Goal: Task Accomplishment & Management: Use online tool/utility

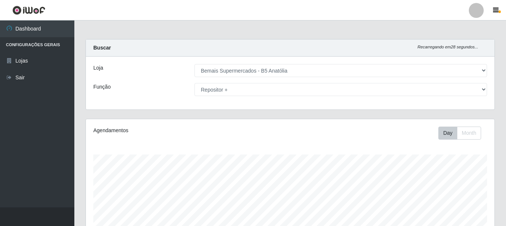
select select "405"
select select "82"
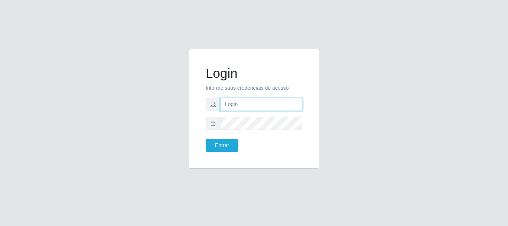
click at [240, 106] on input "text" at bounding box center [261, 104] width 82 height 13
type input "ritaiwof@B5"
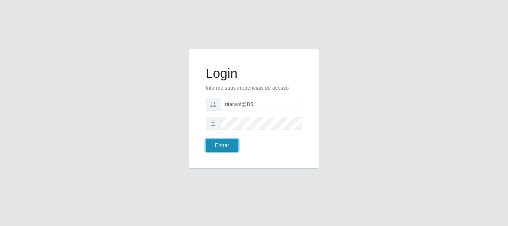
click at [231, 145] on button "Entrar" at bounding box center [222, 145] width 33 height 13
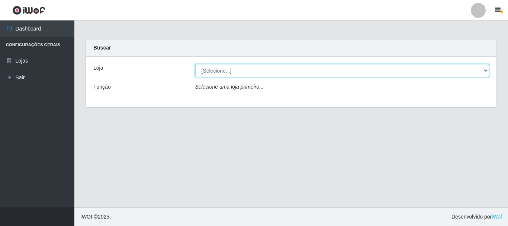
click at [488, 71] on select "[Selecione...] Bemais Supermercados - B5 Anatólia" at bounding box center [342, 70] width 294 height 13
select select "405"
click at [195, 64] on select "[Selecione...] Bemais Supermercados - B5 Anatólia" at bounding box center [342, 70] width 294 height 13
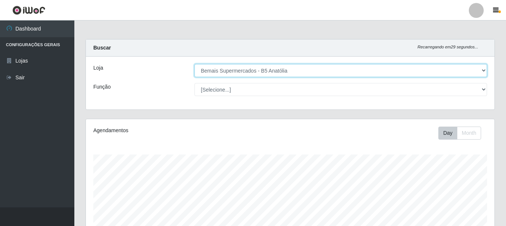
scroll to position [154, 409]
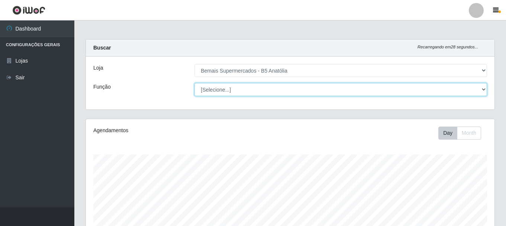
click at [485, 90] on select "[Selecione...] ASG ASG + ASG ++ Auxiliar de Estacionamento Auxiliar de Estacion…" at bounding box center [340, 89] width 293 height 13
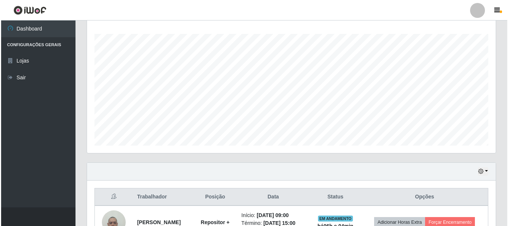
scroll to position [169, 0]
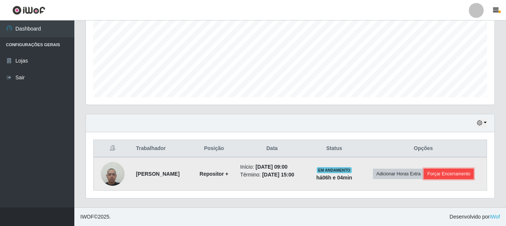
click at [459, 171] on button "Forçar Encerramento" at bounding box center [449, 173] width 50 height 10
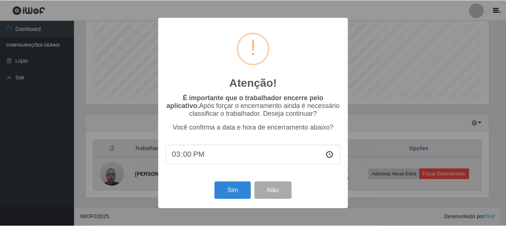
scroll to position [154, 405]
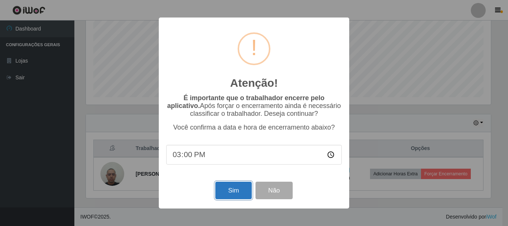
click at [245, 190] on button "Sim" at bounding box center [233, 189] width 36 height 17
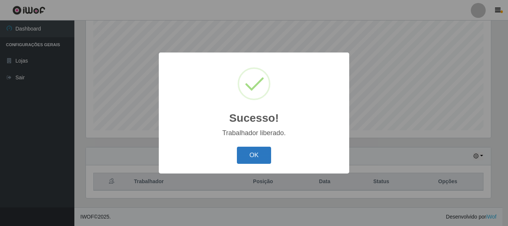
click at [254, 156] on button "OK" at bounding box center [254, 155] width 35 height 17
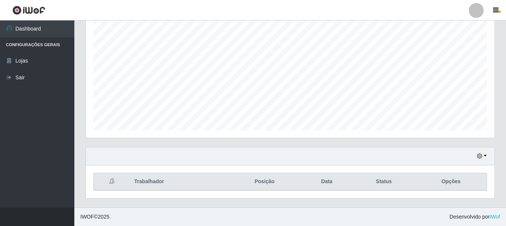
scroll to position [154, 409]
